Goal: Transaction & Acquisition: Purchase product/service

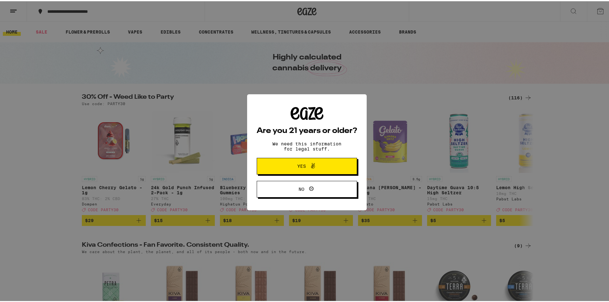
click at [516, 97] on div "Are you 21 years or older? We need this information for legal stuff. Yes No" at bounding box center [307, 151] width 614 height 302
click at [344, 162] on button "Yes" at bounding box center [307, 165] width 100 height 17
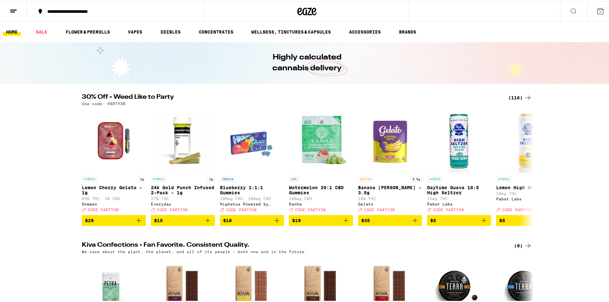
click at [519, 95] on div "(116)" at bounding box center [520, 97] width 24 height 8
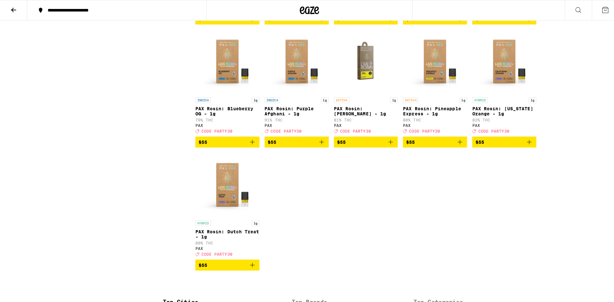
scroll to position [2845, 0]
